Goal: Task Accomplishment & Management: Manage account settings

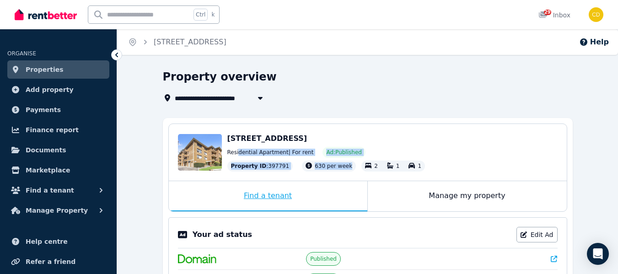
drag, startPoint x: 238, startPoint y: 151, endPoint x: 359, endPoint y: 195, distance: 128.3
click at [359, 195] on div "[STREET_ADDRESS] Residential Apartment | For rent Ad: Published Property ID : 3…" at bounding box center [367, 168] width 399 height 88
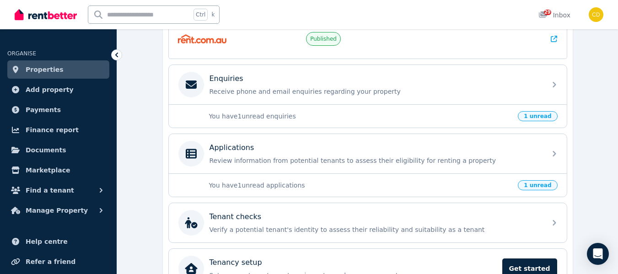
scroll to position [269, 0]
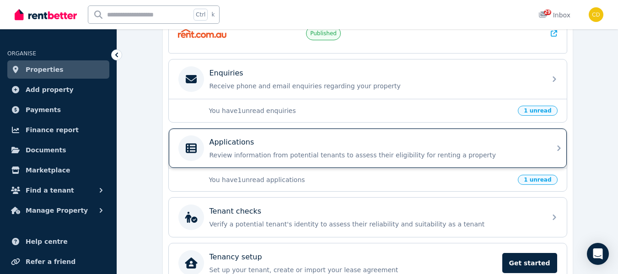
click at [250, 151] on p "Review information from potential tenants to assess their eligibility for renti…" at bounding box center [375, 155] width 331 height 9
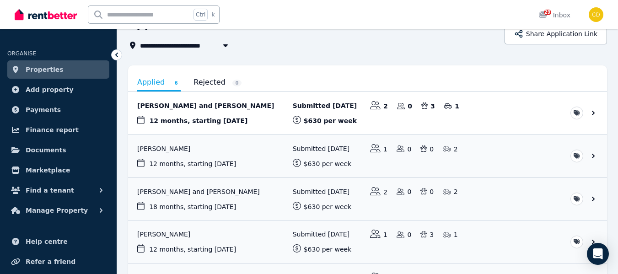
scroll to position [50, 0]
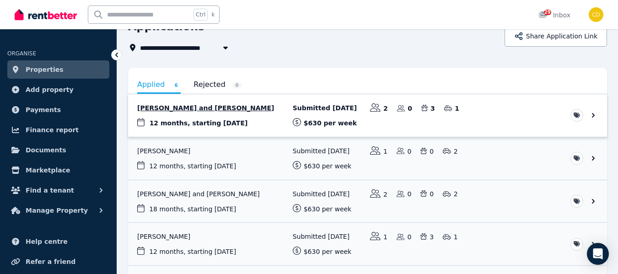
click at [212, 108] on link "View application: Chyeann Anderson and Zachary Preece" at bounding box center [367, 115] width 479 height 43
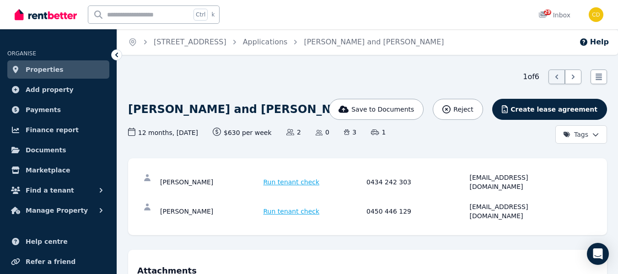
drag, startPoint x: 332, startPoint y: 114, endPoint x: 124, endPoint y: 115, distance: 208.7
copy h1 "[PERSON_NAME] and [PERSON_NAME]"
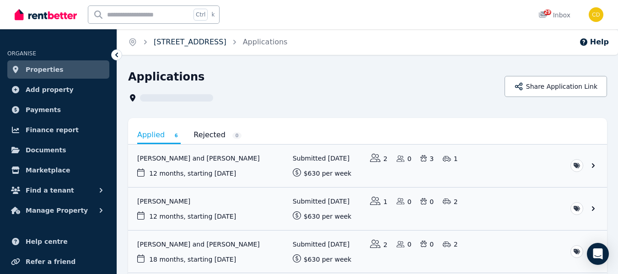
click at [209, 41] on link "[STREET_ADDRESS]" at bounding box center [190, 42] width 73 height 9
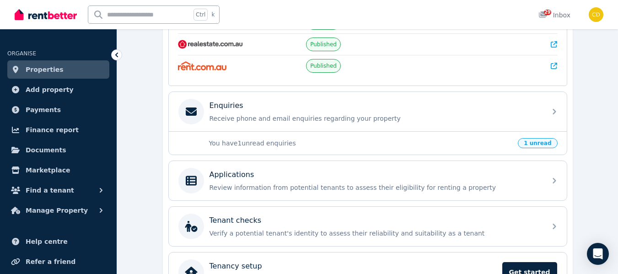
scroll to position [238, 0]
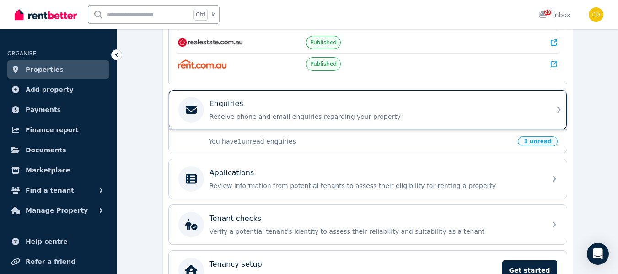
click at [524, 117] on p "Receive phone and email enquiries regarding your property" at bounding box center [375, 116] width 331 height 9
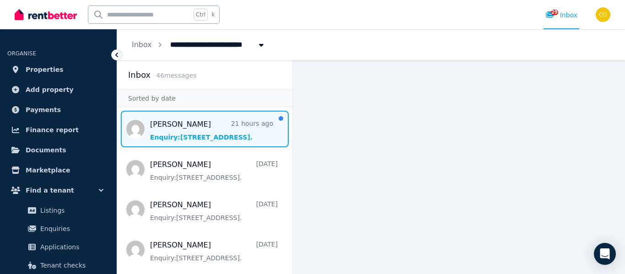
click at [220, 132] on span "Message list" at bounding box center [204, 129] width 175 height 37
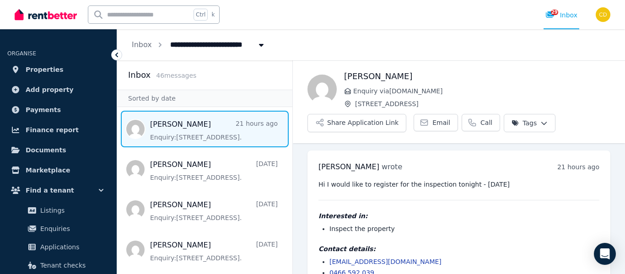
scroll to position [22, 0]
